Goal: Ask a question: Seek information or help from site administrators or community

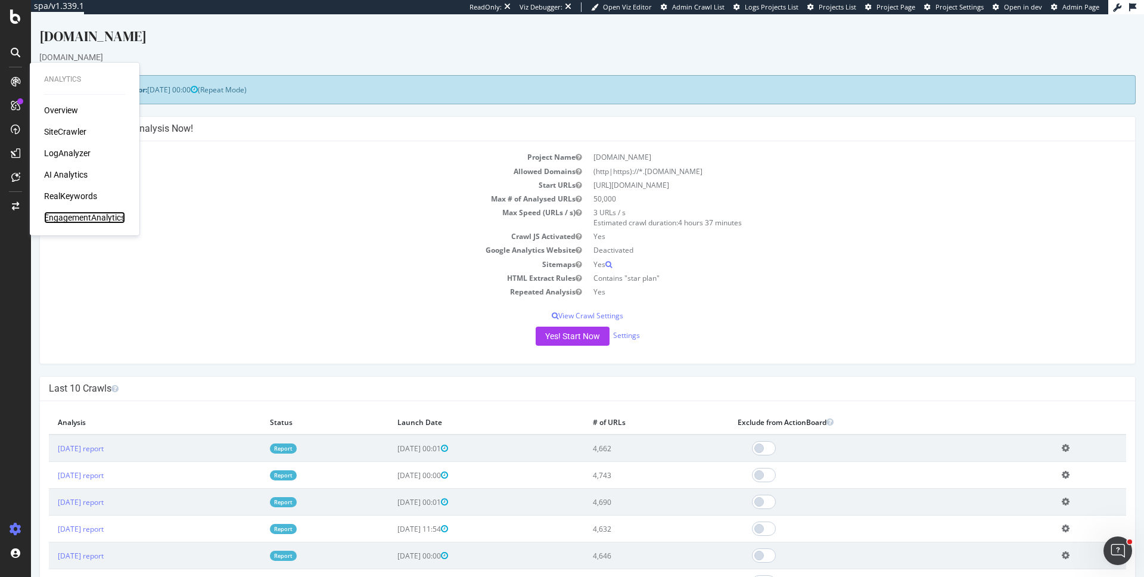
click at [95, 220] on div "EngagementAnalytics" at bounding box center [84, 218] width 81 height 12
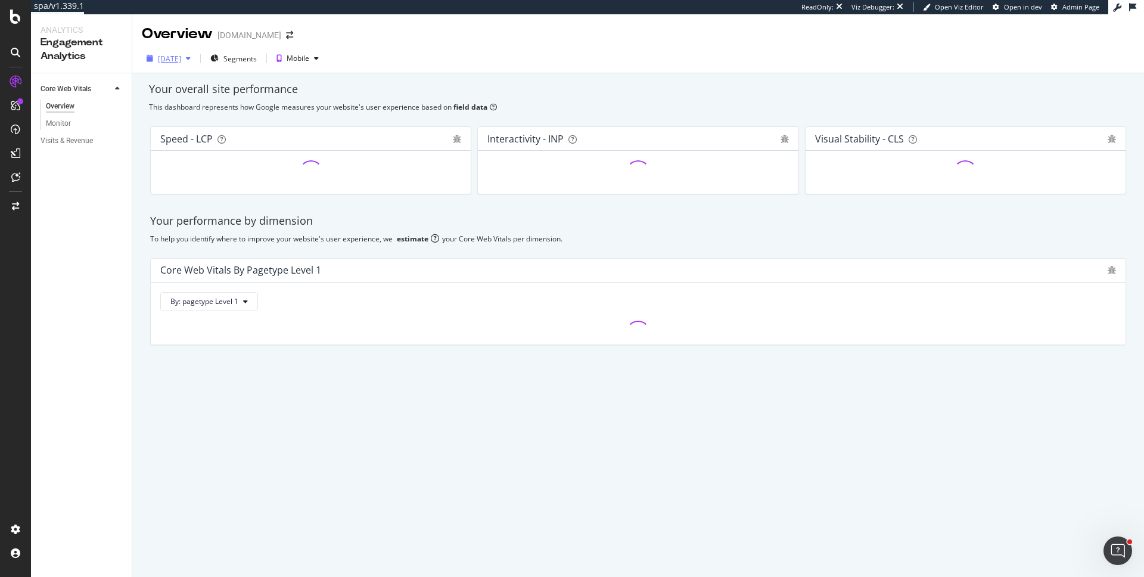
click at [181, 62] on div "[DATE]" at bounding box center [169, 59] width 23 height 10
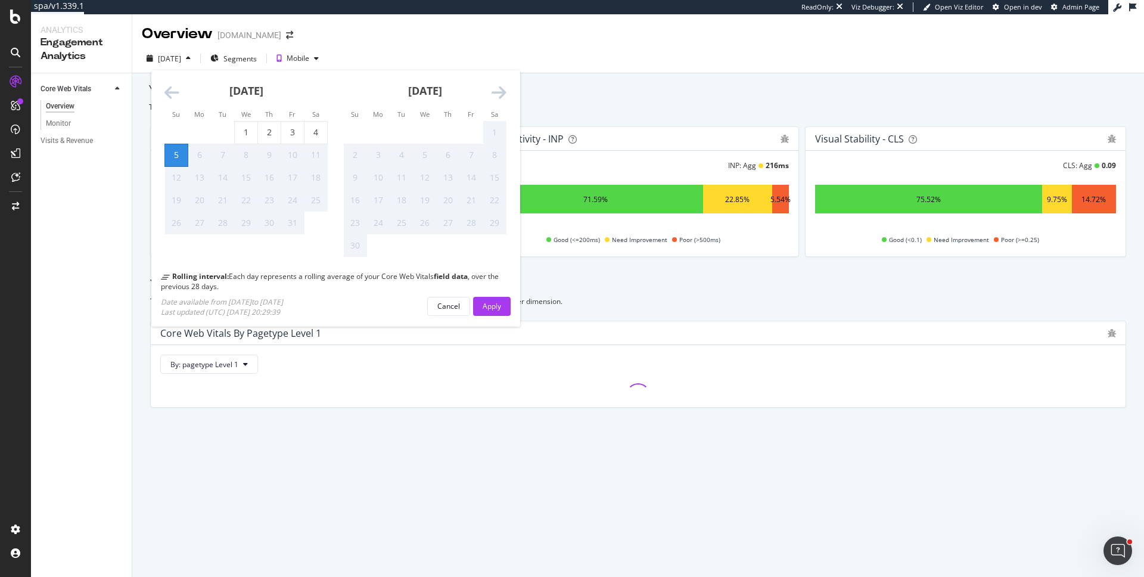
click at [652, 76] on div "Your overall site performance This dashboard represents how Google measures you…" at bounding box center [638, 265] width 1012 height 385
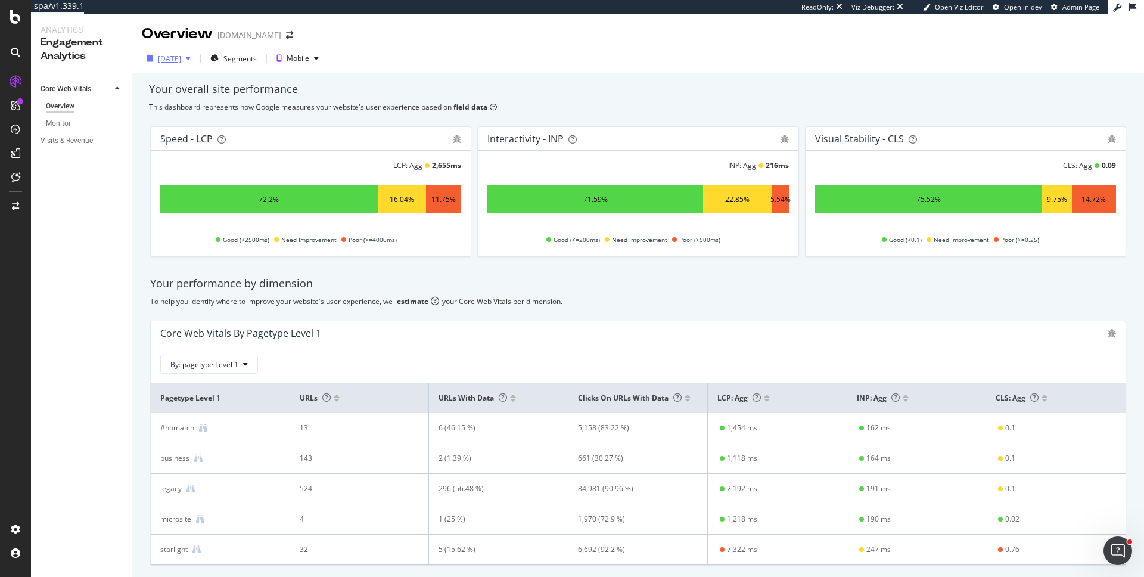
click at [181, 58] on div "[DATE]" at bounding box center [169, 59] width 23 height 10
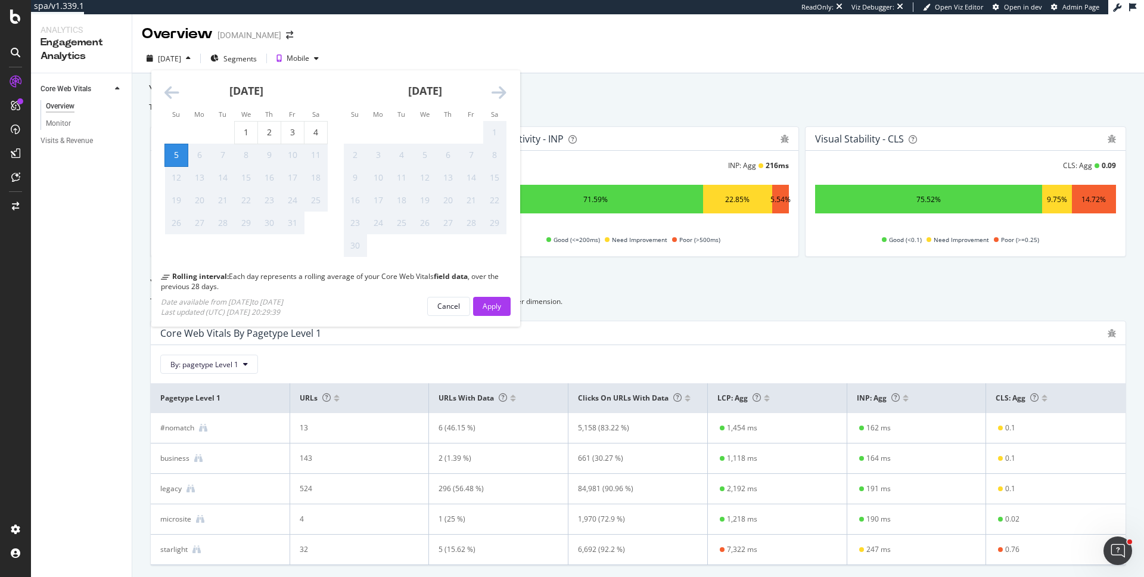
click at [729, 62] on div "[DATE] Su Mo Tu We Th Fr Sa Su Mo Tu We Th Fr Sa [DATE] 1 2 3 4 5 6 7 8 9 10 11…" at bounding box center [638, 61] width 1012 height 24
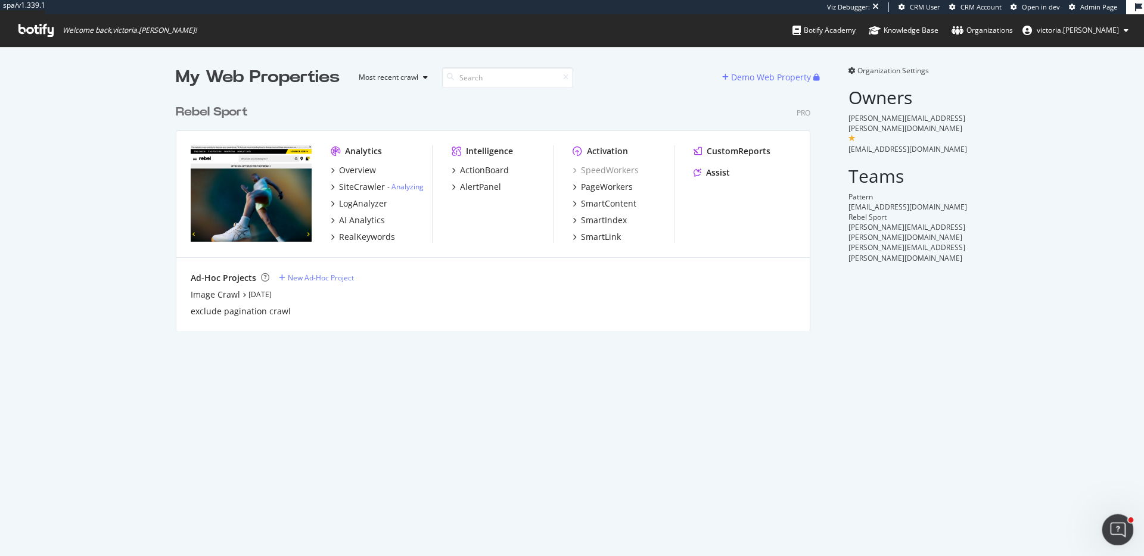
click at [1114, 527] on icon "Open Intercom Messenger" at bounding box center [1116, 529] width 20 height 20
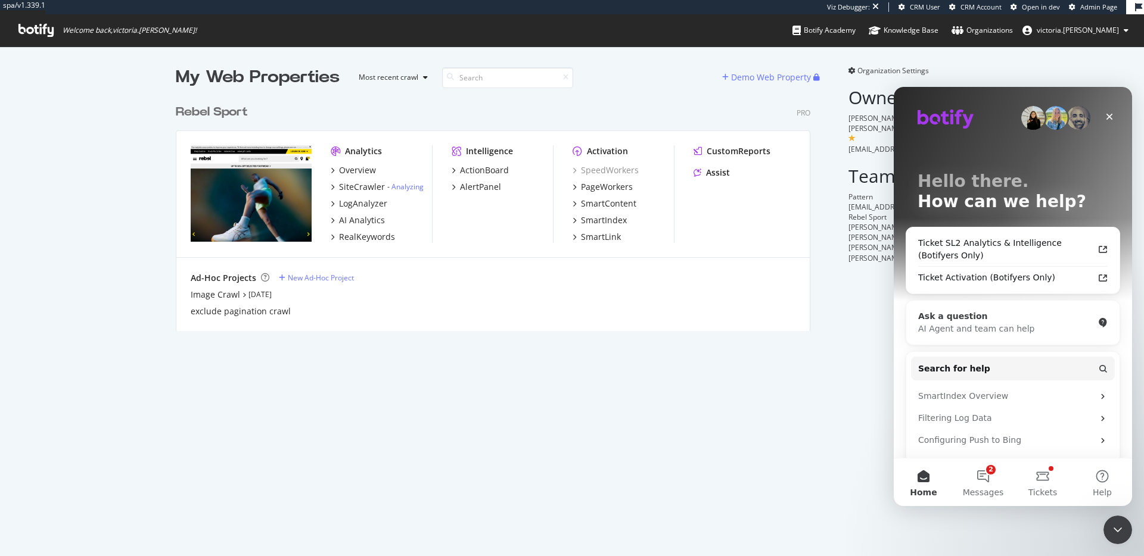
click at [1008, 324] on div "AI Agent and team can help" at bounding box center [1005, 329] width 175 height 13
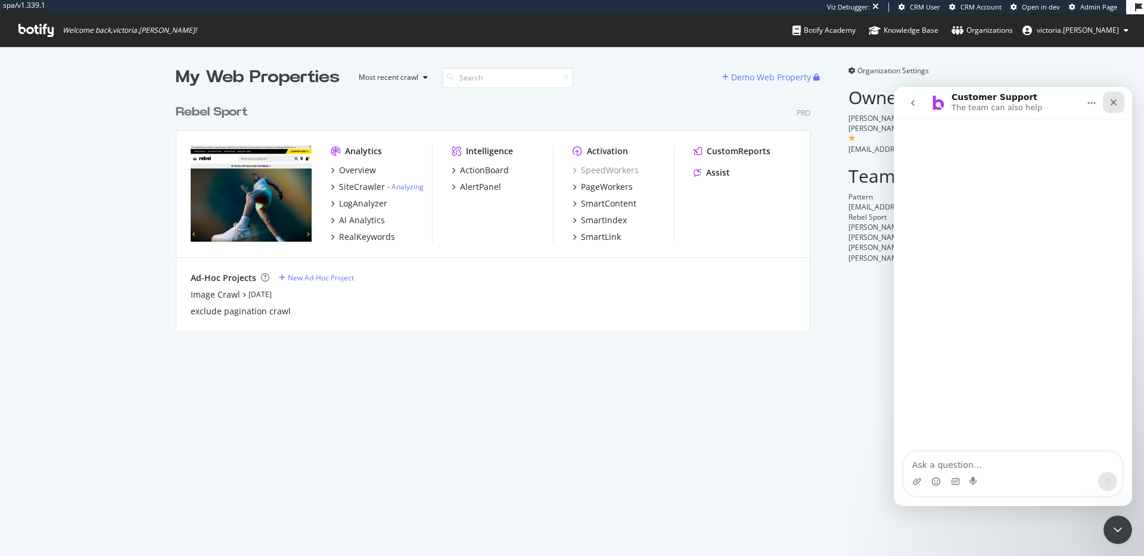
click at [1117, 102] on icon "Close" at bounding box center [1114, 103] width 10 height 10
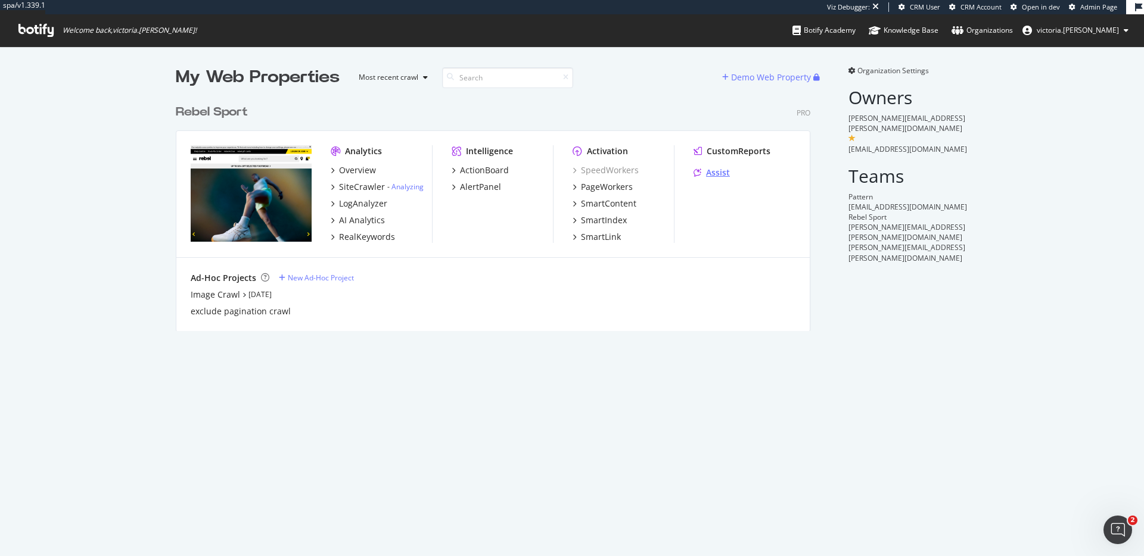
click at [713, 169] on div "Assist" at bounding box center [718, 173] width 24 height 12
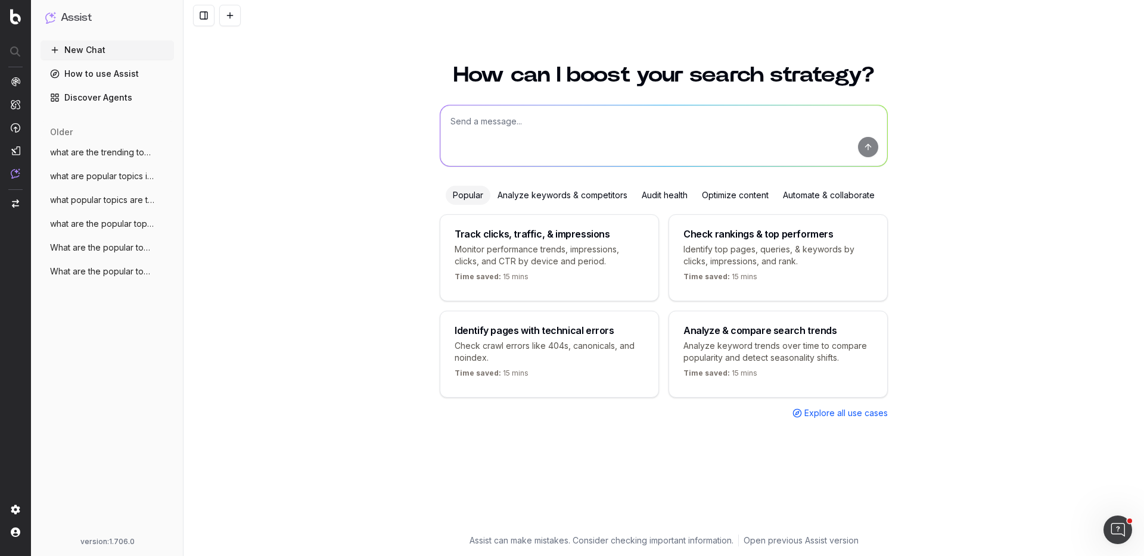
click at [604, 121] on textarea at bounding box center [663, 135] width 447 height 61
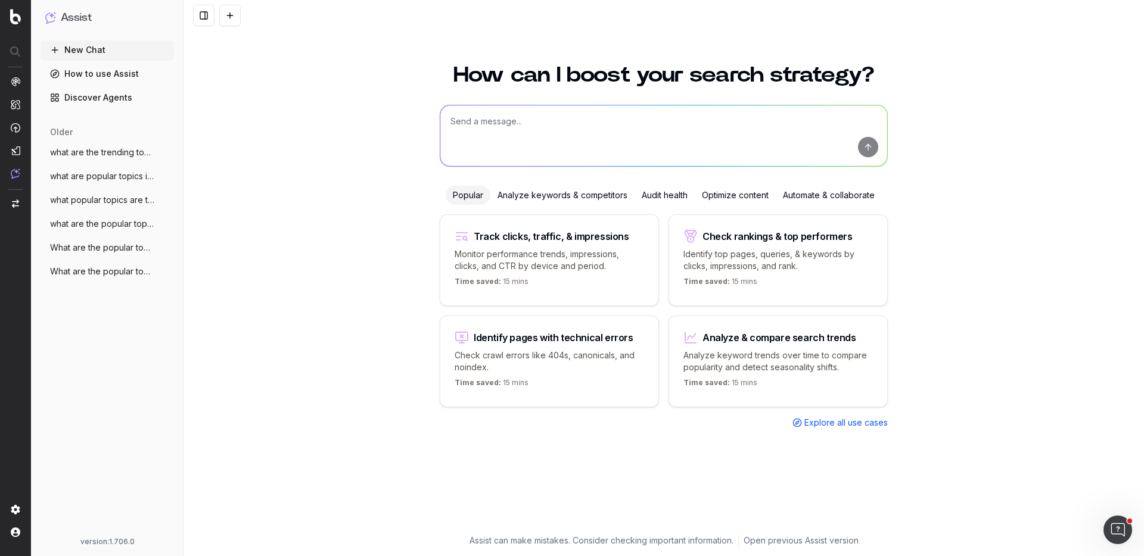
paste textarea "Can you tell me if I can create a video sitemap with Botify seeing we do not cu…"
drag, startPoint x: 675, startPoint y: 123, endPoint x: 828, endPoint y: 120, distance: 153.2
click at [828, 120] on textarea "Can you tell me if I can create a video sitemap with Botify seeing we do not cu…" at bounding box center [663, 135] width 447 height 61
type textarea "Can you tell me if I can create a video sitemap with Botify?"
click at [872, 142] on button "submit" at bounding box center [868, 147] width 20 height 20
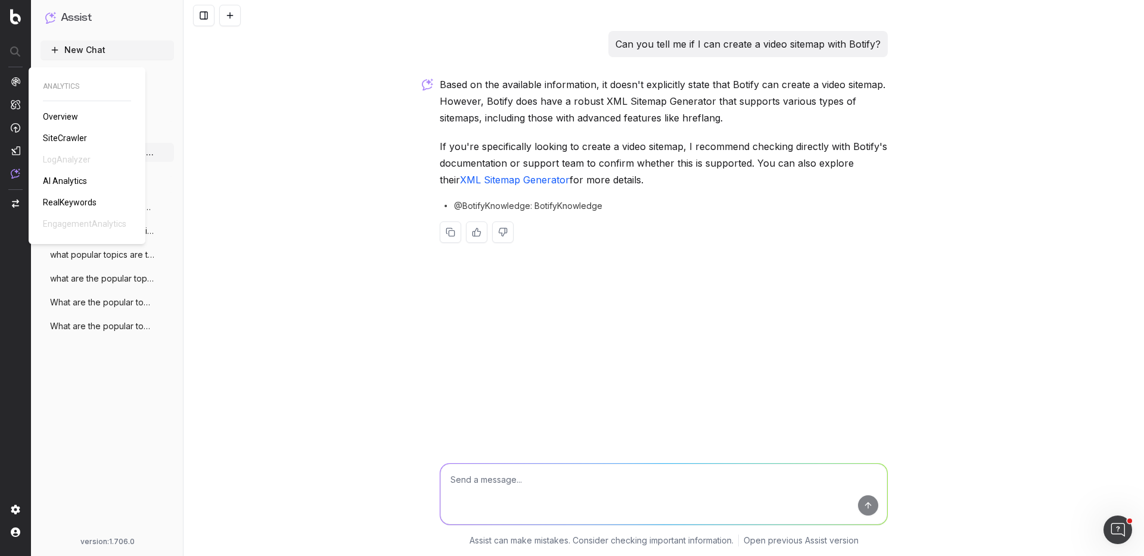
click at [74, 132] on link "SiteCrawler" at bounding box center [67, 138] width 49 height 12
